Goal: Find specific page/section: Find specific page/section

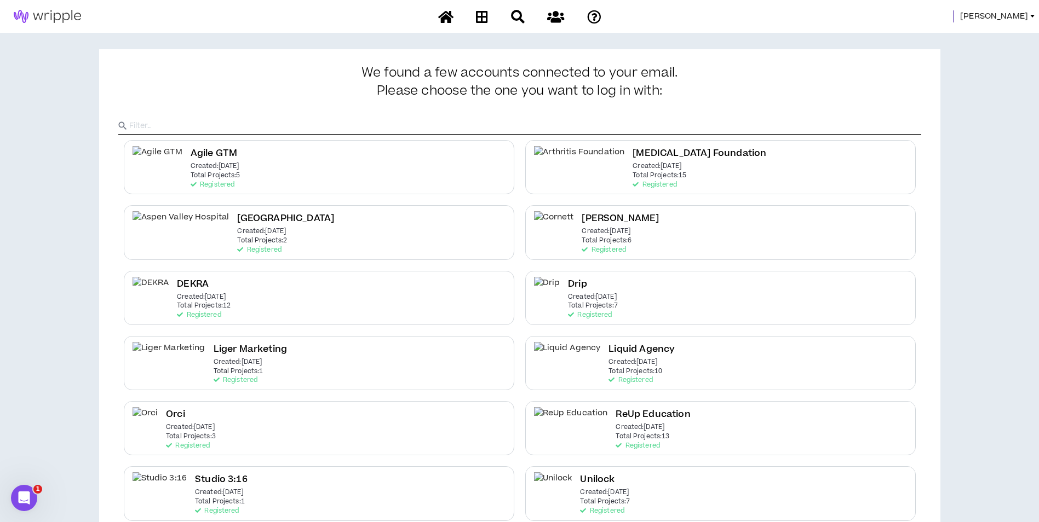
click at [1027, 18] on span "[PERSON_NAME]" at bounding box center [994, 16] width 68 height 12
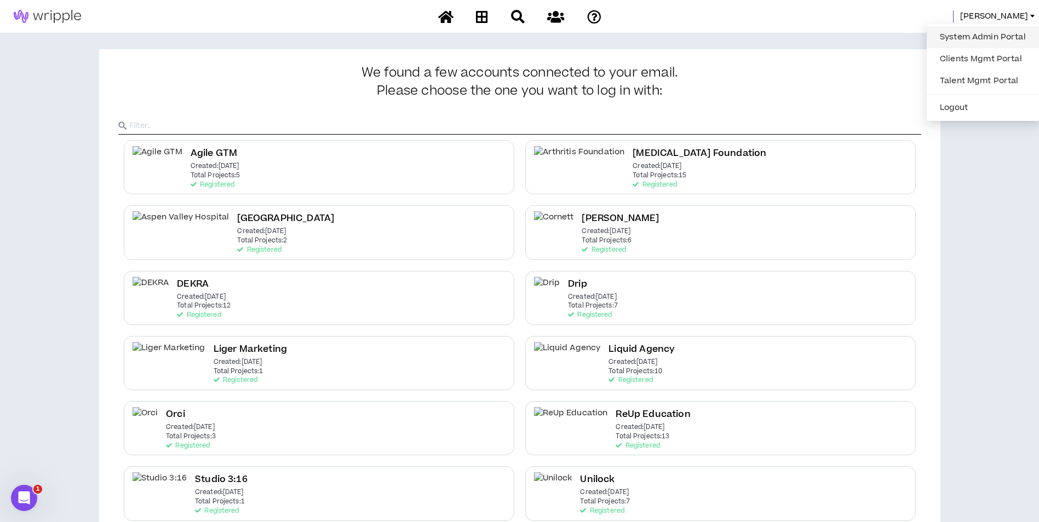
click at [1011, 32] on link "System Admin Portal" at bounding box center [982, 37] width 99 height 16
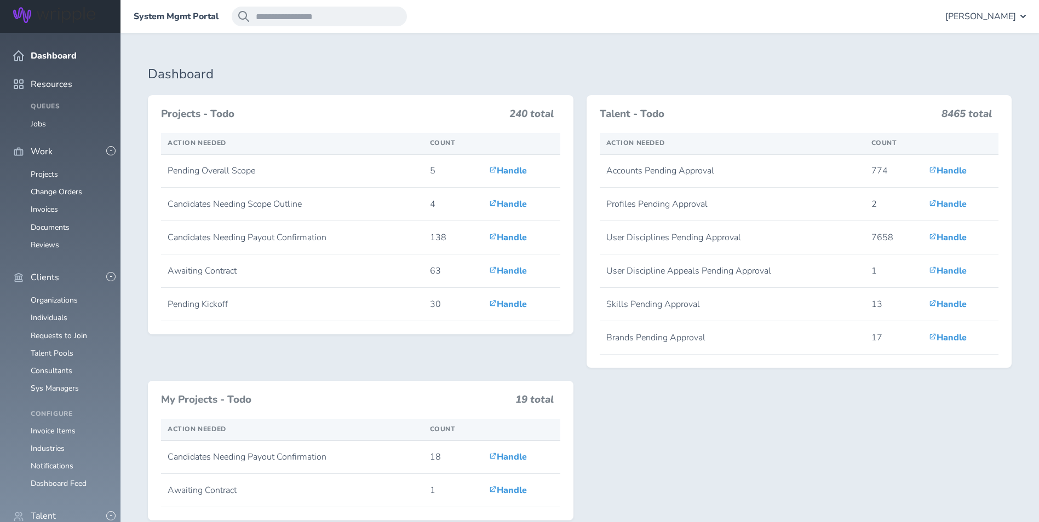
scroll to position [219, 0]
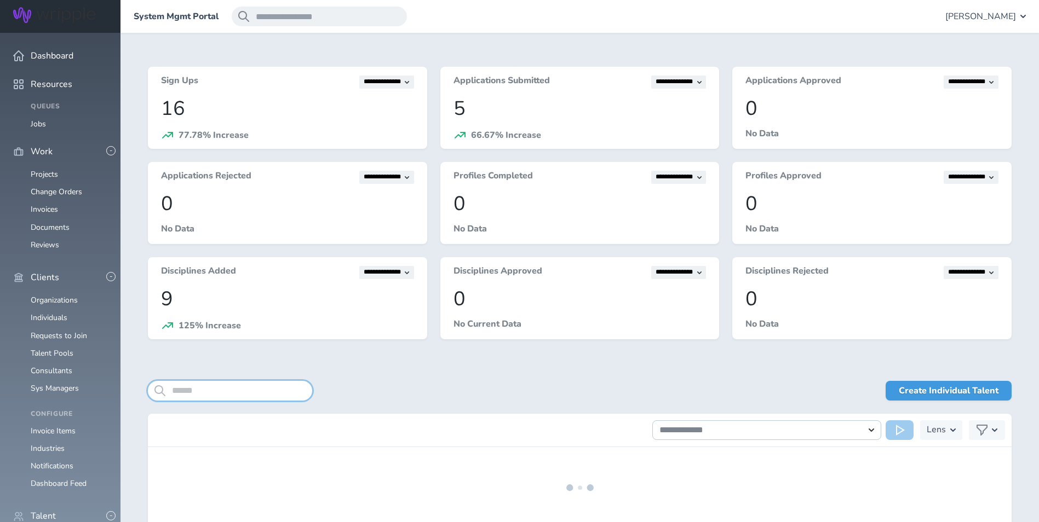
click at [245, 394] on input "search" at bounding box center [230, 391] width 164 height 20
type input "*"
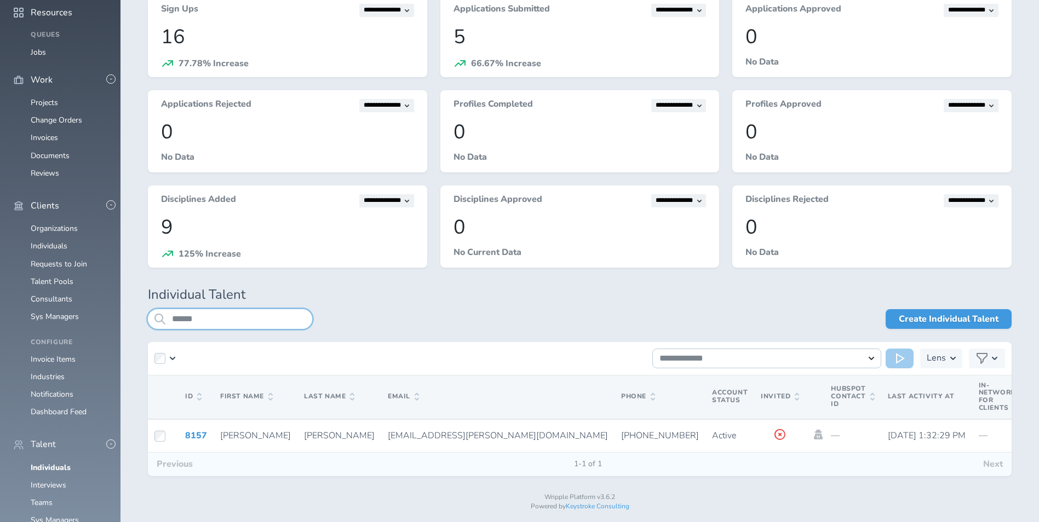
scroll to position [89, 0]
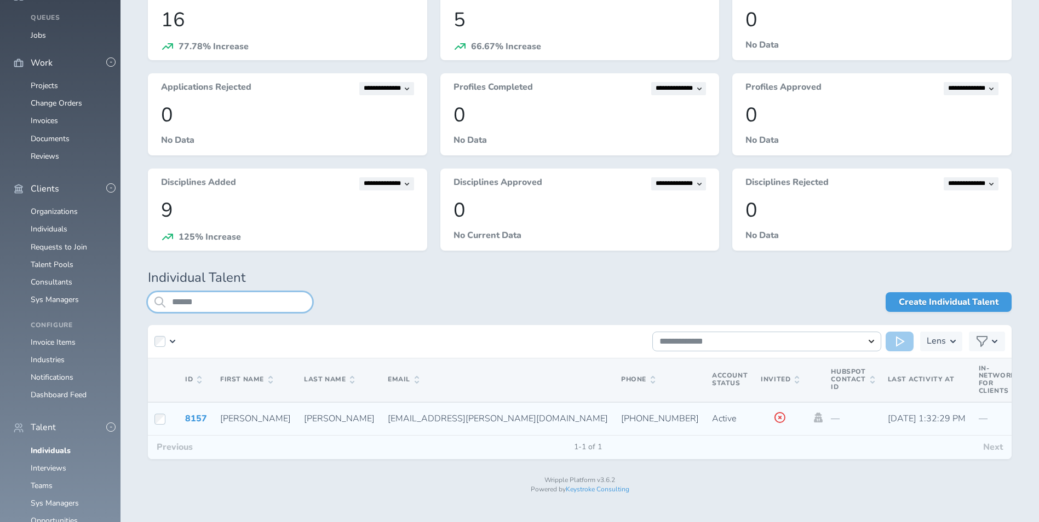
type input "******"
drag, startPoint x: 306, startPoint y: 418, endPoint x: 403, endPoint y: 419, distance: 96.9
click at [403, 419] on span "anduin.g.vaid@gmail.com" at bounding box center [498, 419] width 220 height 12
click at [388, 416] on span "anduin.g.vaid@gmail.com" at bounding box center [498, 419] width 220 height 12
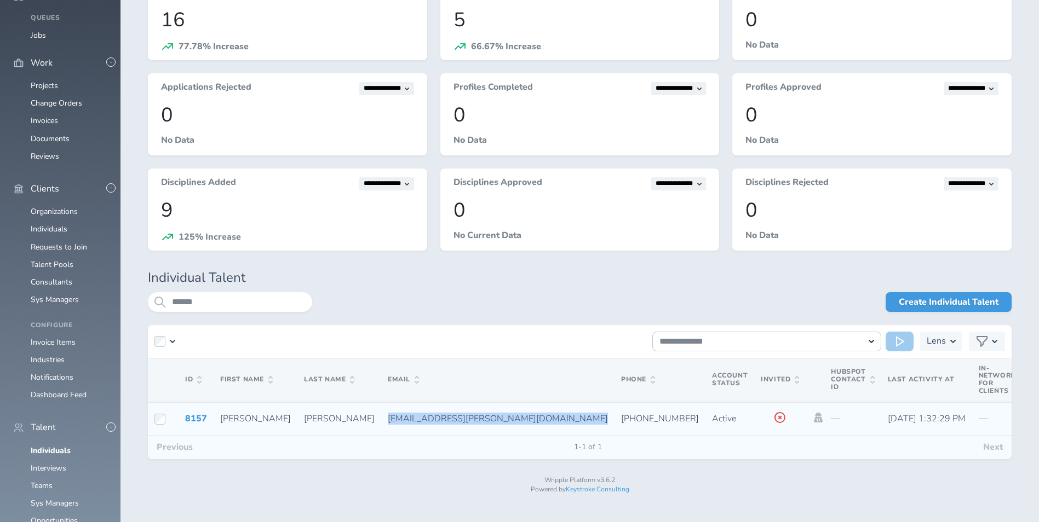
click at [388, 416] on span "anduin.g.vaid@gmail.com" at bounding box center [498, 419] width 220 height 12
